Goal: Transaction & Acquisition: Purchase product/service

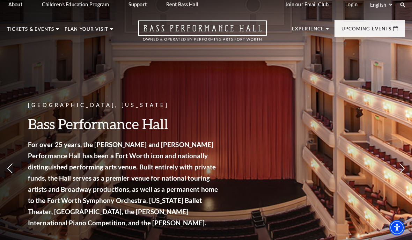
scroll to position [4, 0]
click at [159, 89] on img at bounding box center [166, 81] width 86 height 46
click at [147, 166] on span "View Events" at bounding box center [141, 170] width 37 height 9
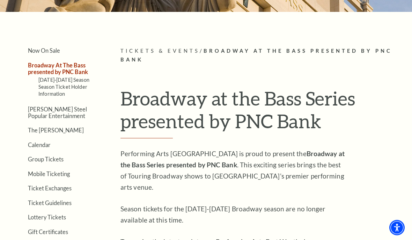
scroll to position [123, 0]
click at [167, 49] on span "Tickets & Events" at bounding box center [159, 50] width 79 height 6
click at [160, 53] on span "Tickets & Events" at bounding box center [159, 50] width 79 height 6
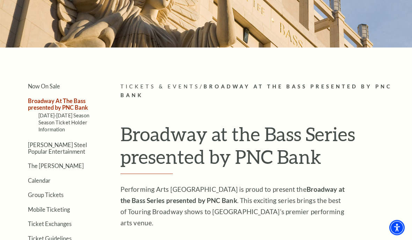
scroll to position [88, 0]
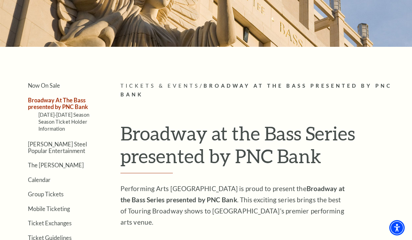
click at [59, 107] on link "Broadway At The Bass presented by PNC Bank" at bounding box center [58, 103] width 60 height 13
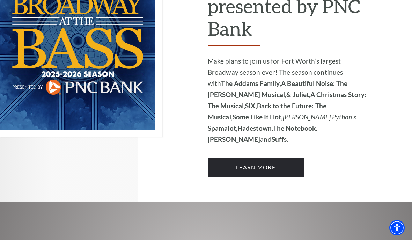
scroll to position [546, 0]
click at [255, 158] on link "Learn More" at bounding box center [256, 168] width 96 height 20
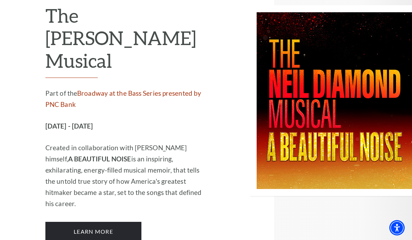
scroll to position [1306, 0]
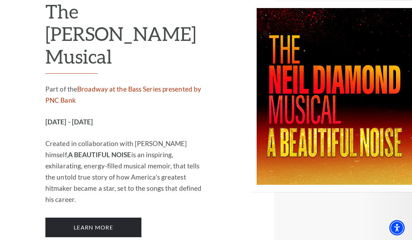
click at [105, 217] on link "Learn More" at bounding box center [93, 227] width 96 height 20
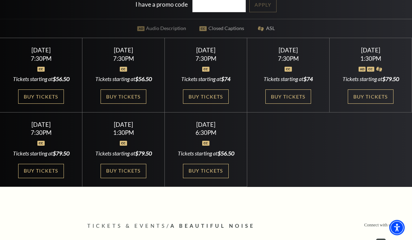
scroll to position [193, 0]
click at [46, 104] on link "Buy Tickets" at bounding box center [40, 96] width 45 height 14
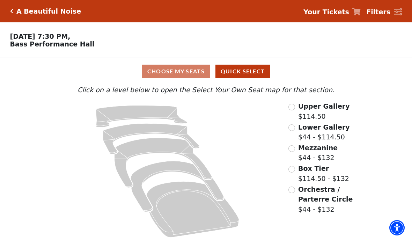
scroll to position [2, 0]
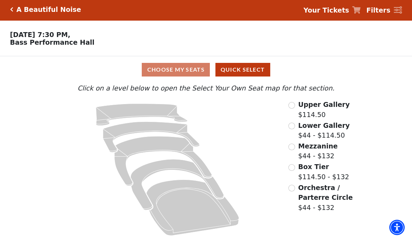
click at [293, 125] on input "Lower Gallery$44 - $114.50\a" at bounding box center [291, 126] width 7 height 7
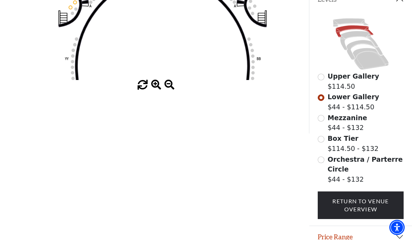
scroll to position [164, 0]
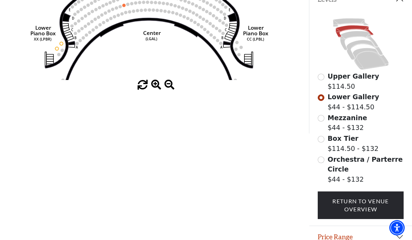
click at [323, 158] on div "Orchestra / Parterre Circle $44 - $132" at bounding box center [361, 169] width 86 height 30
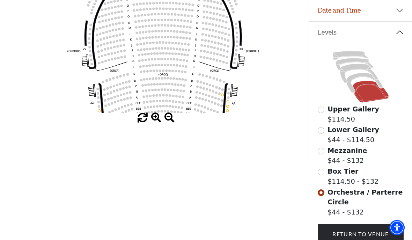
scroll to position [132, 0]
click at [324, 194] on input "Orchestra / Parterre Circle$44 - $132\a" at bounding box center [321, 192] width 7 height 7
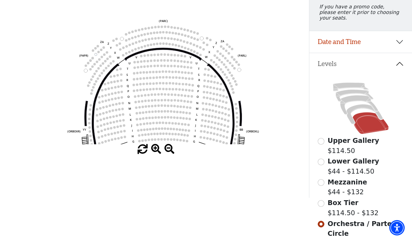
scroll to position [101, 0]
click at [324, 184] on input "Mezzanine$44 - $132\a" at bounding box center [321, 182] width 7 height 7
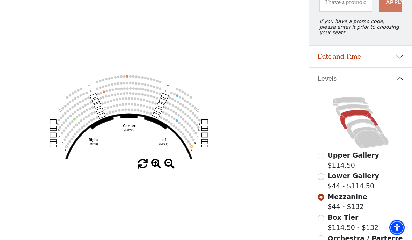
scroll to position [86, 0]
